Goal: Check status: Check status

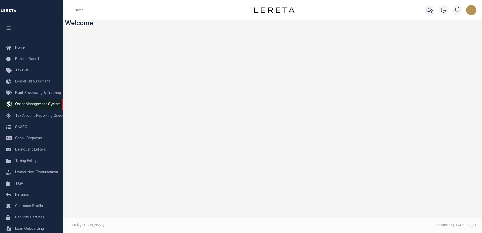
click at [32, 108] on link "travel_explore Order Management System" at bounding box center [31, 105] width 63 height 12
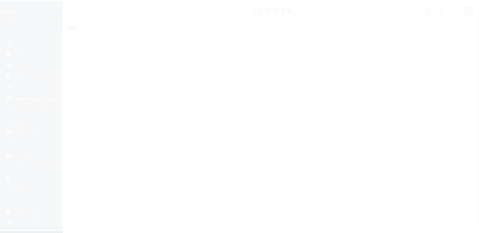
scroll to position [13, 0]
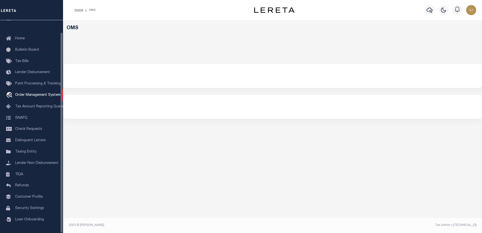
select select "200"
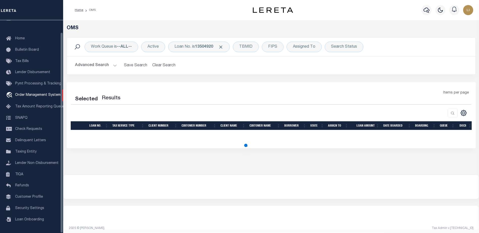
select select "200"
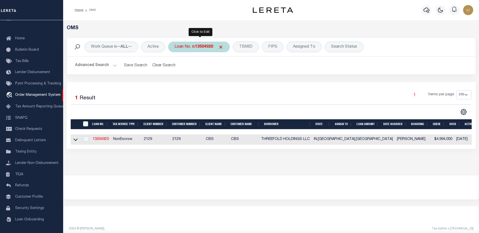
click at [189, 49] on div "Loan No. is 13504920" at bounding box center [199, 47] width 62 height 11
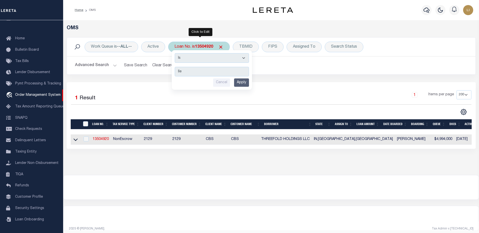
type input "[PERSON_NAME]"
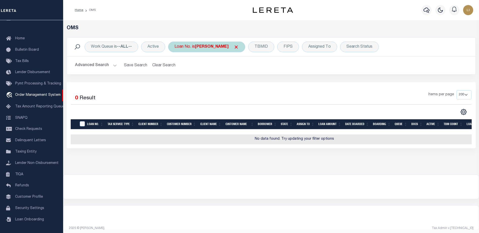
click at [195, 46] on div "Loan No. is [PERSON_NAME]" at bounding box center [206, 47] width 77 height 11
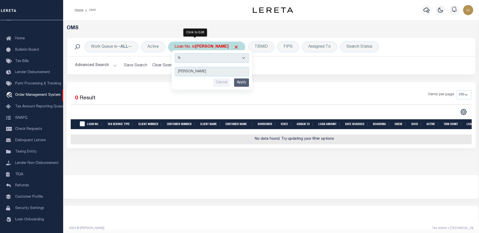
click at [194, 58] on select "Is Contains" at bounding box center [212, 58] width 74 height 10
select select "c"
click at [175, 53] on select "Is Contains" at bounding box center [212, 58] width 74 height 10
click at [241, 85] on input "Apply" at bounding box center [241, 82] width 15 height 8
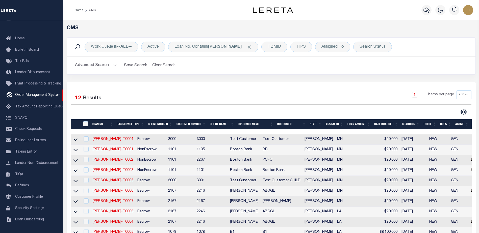
click at [82, 68] on button "Advanced Search" at bounding box center [96, 66] width 42 height 10
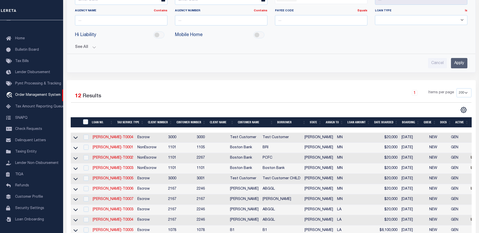
scroll to position [151, 0]
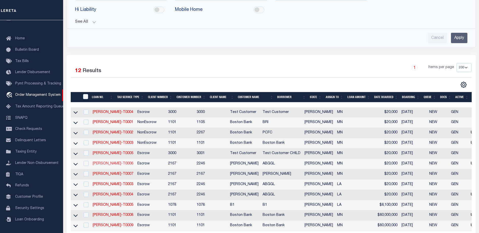
click at [107, 166] on link "[PERSON_NAME]-T0006" at bounding box center [113, 164] width 41 height 4
type input "[PERSON_NAME]-T0006"
type input "[PERSON_NAME]"
select select
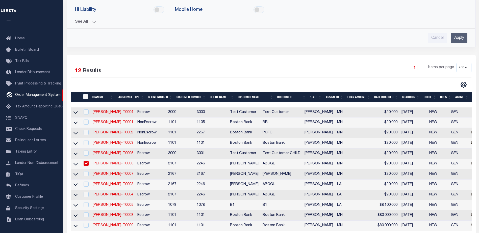
type input "1685 [PERSON_NAME][GEOGRAPHIC_DATA]"
type input "[GEOGRAPHIC_DATA][PERSON_NAME]-2152"
type input "[DATE]"
select select "10"
select select "Escrow"
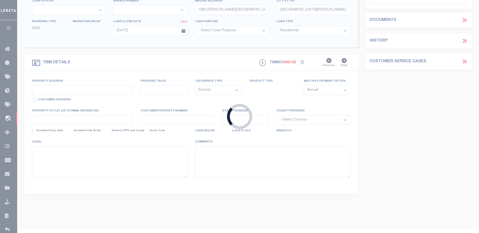
type input "1685 [PERSON_NAME][GEOGRAPHIC_DATA]"
select select
type input "[GEOGRAPHIC_DATA][PERSON_NAME]-2152"
type input "MN"
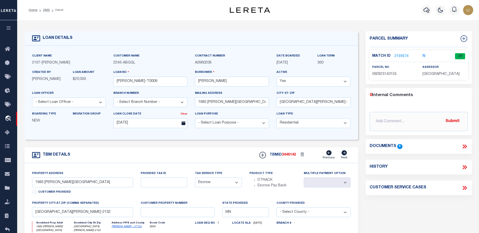
click at [464, 148] on icon at bounding box center [464, 146] width 7 height 7
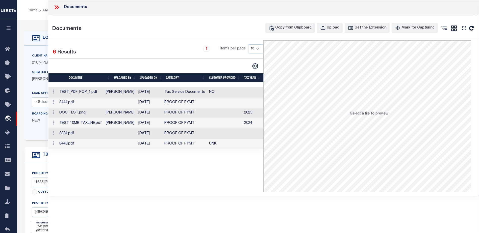
click at [101, 93] on td "TEST_PDF_POP_1.pdf" at bounding box center [80, 92] width 46 height 10
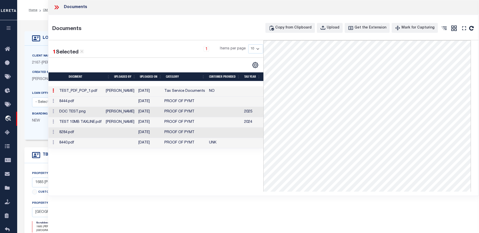
click at [99, 98] on td "8444.pdf" at bounding box center [80, 102] width 46 height 10
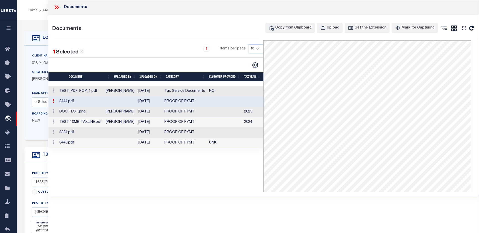
click at [98, 112] on td "DOC TEST.png" at bounding box center [80, 112] width 46 height 10
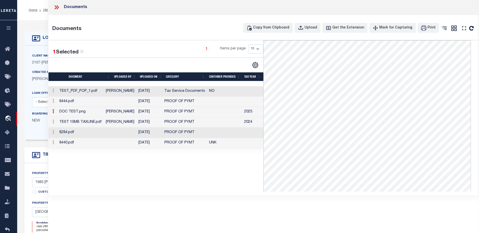
click at [93, 132] on td "8284.pdf" at bounding box center [80, 133] width 46 height 10
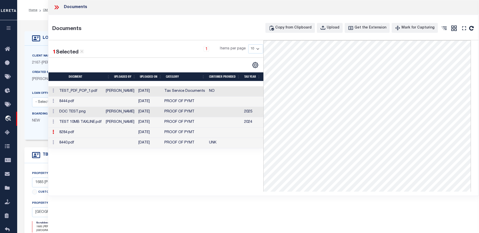
click at [88, 92] on td "TEST_PDF_POP_1.pdf" at bounding box center [80, 91] width 46 height 10
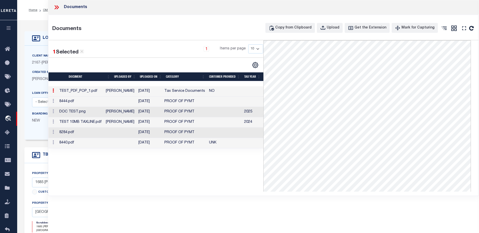
click at [55, 7] on icon at bounding box center [56, 7] width 7 height 7
